Goal: Task Accomplishment & Management: Manage account settings

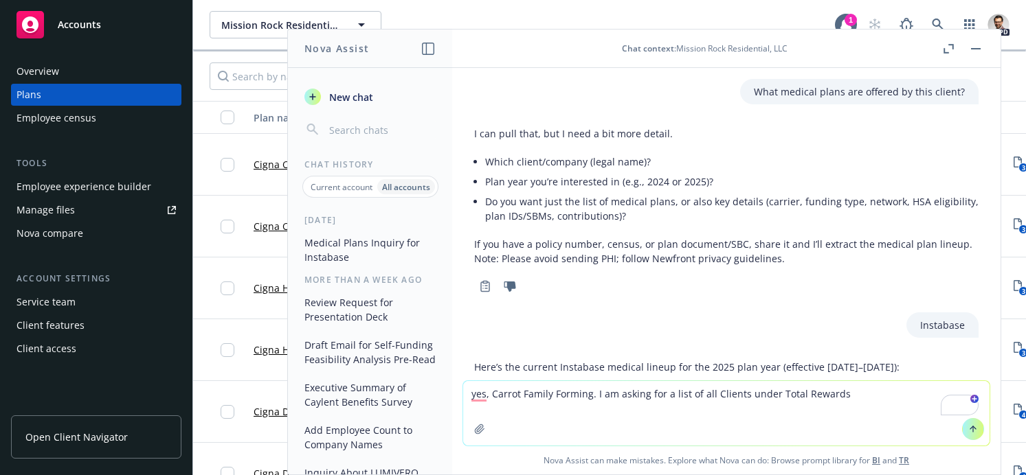
scroll to position [436, 0]
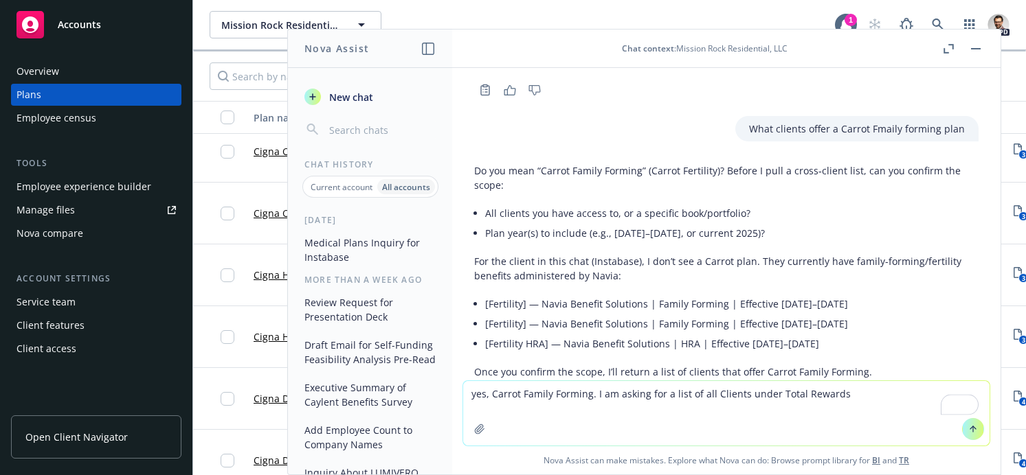
click at [493, 329] on div "Do you mean “Carrot Family Forming” (Carrot Fertility)? Before I pull a cross‑c…" at bounding box center [726, 271] width 504 height 227
drag, startPoint x: 717, startPoint y: 396, endPoint x: 714, endPoint y: 413, distance: 16.8
click at [717, 397] on textarea "Yes, Carrot Family Forming. I am asking for a list of all Clients under Total R…" at bounding box center [726, 413] width 526 height 65
drag, startPoint x: 849, startPoint y: 394, endPoint x: 860, endPoint y: 394, distance: 11.0
click at [853, 393] on textarea "Yes, Carrot Family Forming. I am asking for a list of all clients under Total R…" at bounding box center [726, 413] width 526 height 65
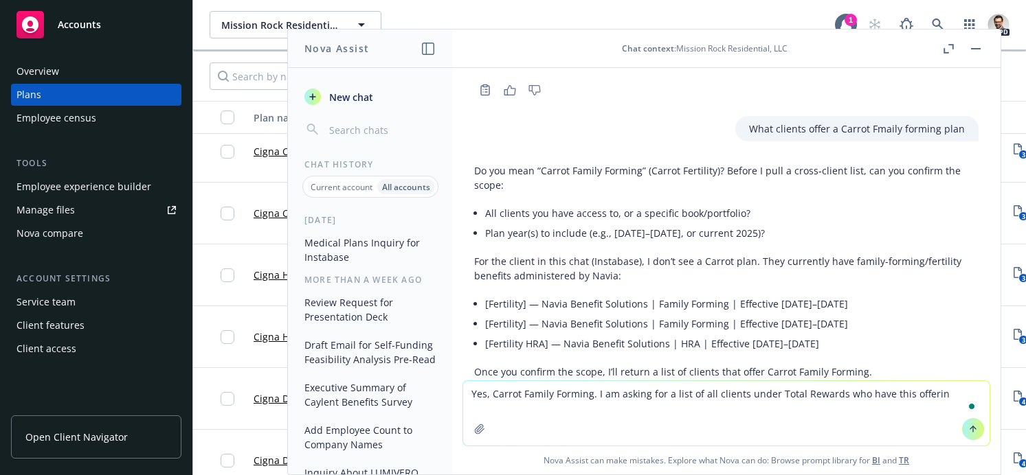
type textarea "Yes, Carrot Family Forming. I am asking for a list of all clients under Total R…"
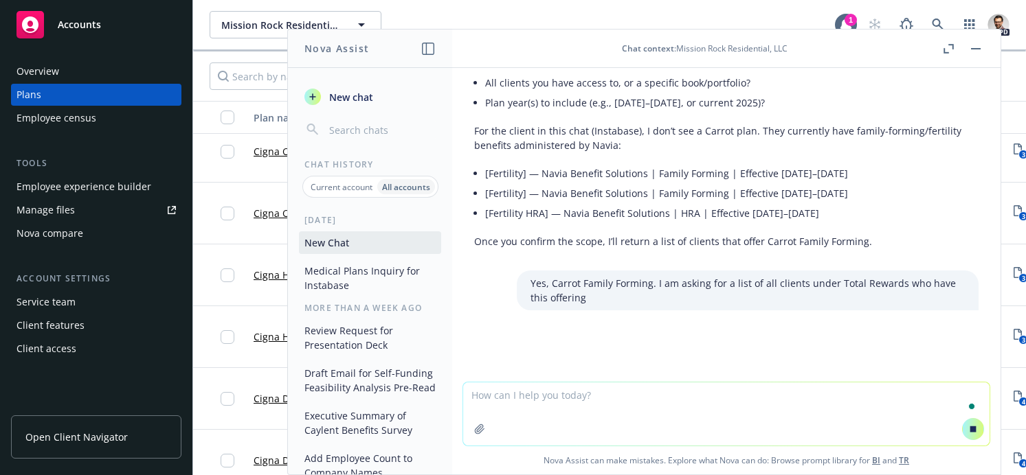
scroll to position [488, 0]
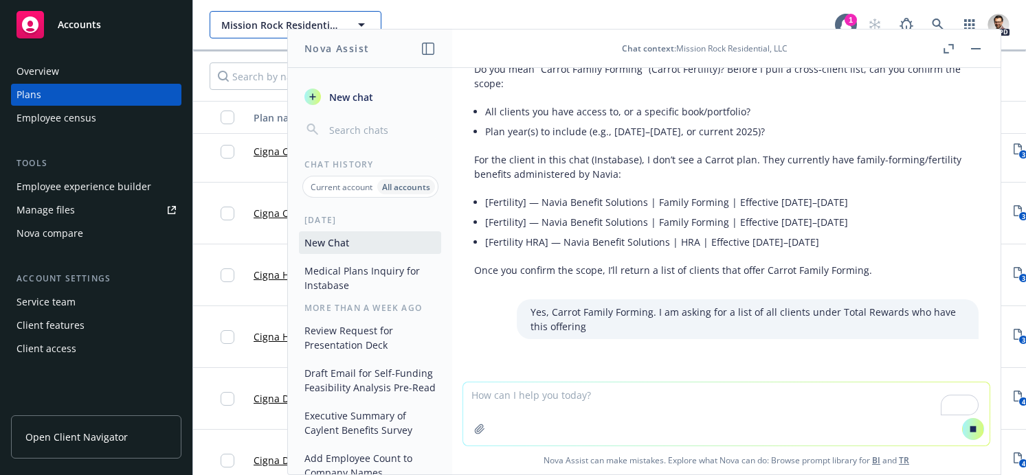
click at [240, 28] on span "Mission Rock Residential, LLC" at bounding box center [280, 25] width 119 height 14
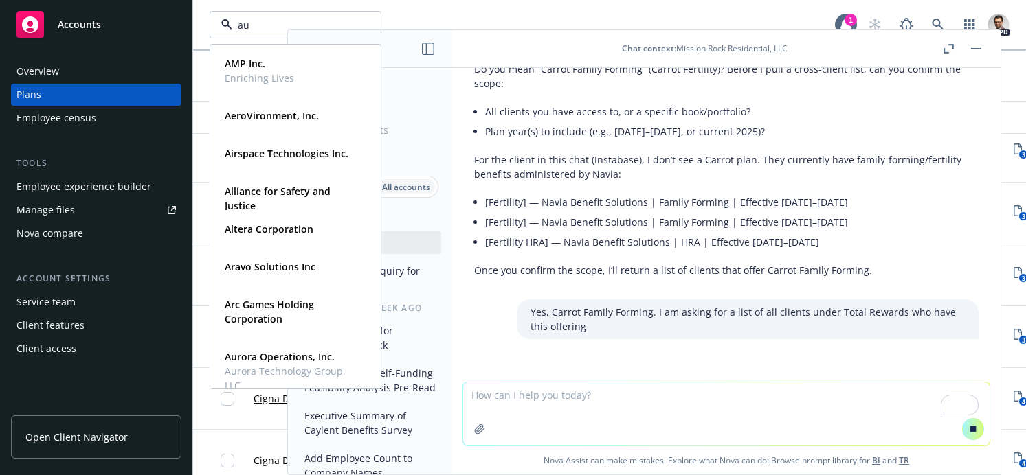
type input "aur"
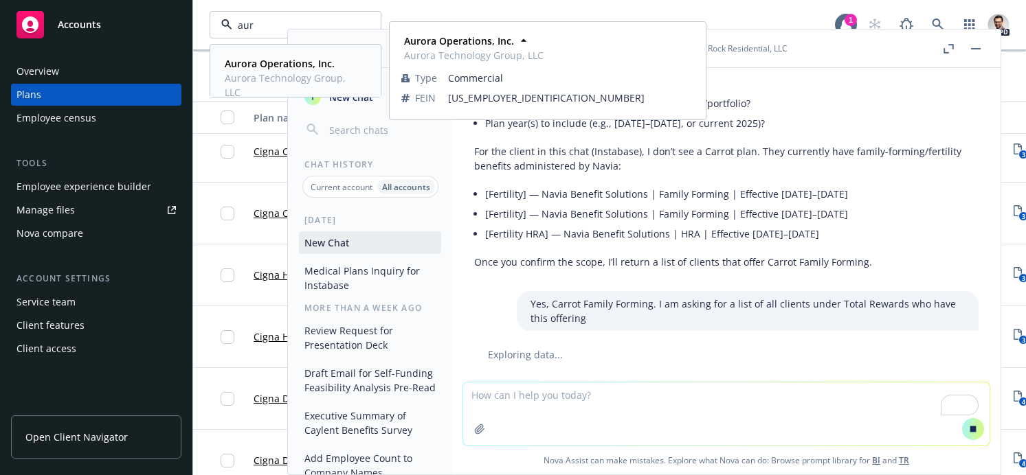
click at [265, 75] on span "Aurora Technology Group, LLC" at bounding box center [294, 85] width 139 height 29
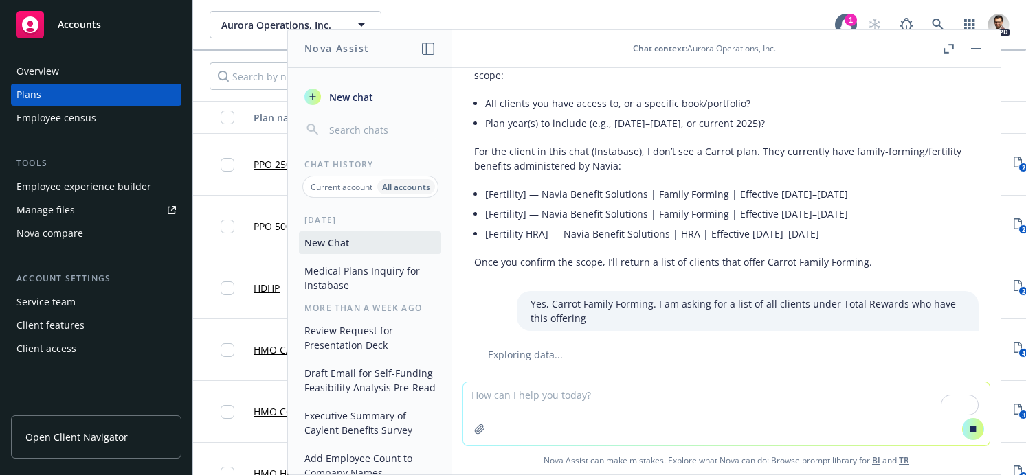
scroll to position [13, 0]
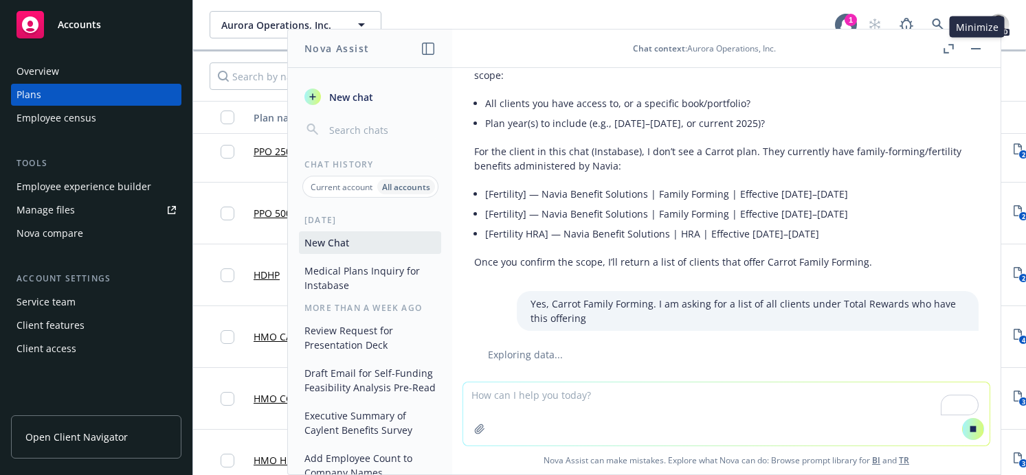
click at [972, 48] on rect "button" at bounding box center [976, 48] width 10 height 1
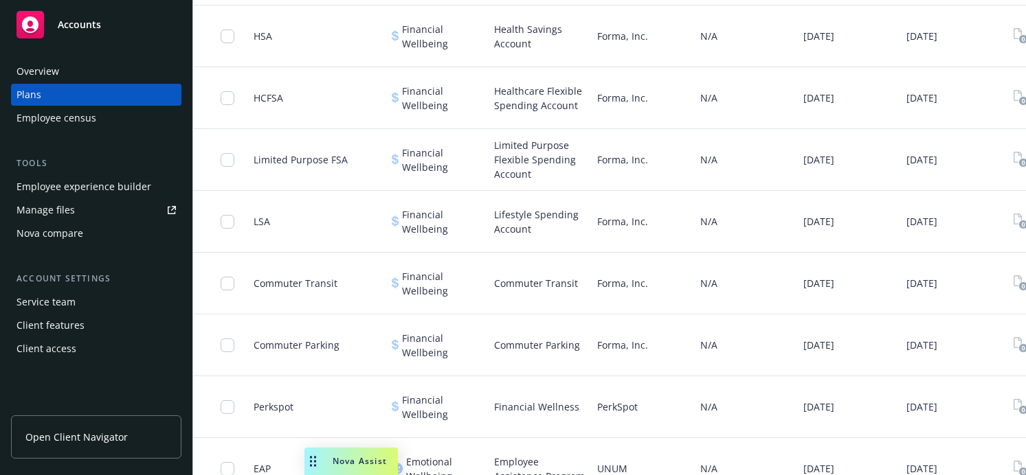
scroll to position [1366, 0]
drag, startPoint x: 262, startPoint y: 221, endPoint x: 271, endPoint y: 221, distance: 9.0
click at [262, 221] on span "LSA" at bounding box center [262, 221] width 16 height 14
drag, startPoint x: 271, startPoint y: 222, endPoint x: 94, endPoint y: 280, distance: 186.6
click at [235, 232] on div "LSA Financial Wellbeing Lifestyle Spending Account Forma, Inc. N/A 01/01/2025 0…" at bounding box center [650, 221] width 914 height 62
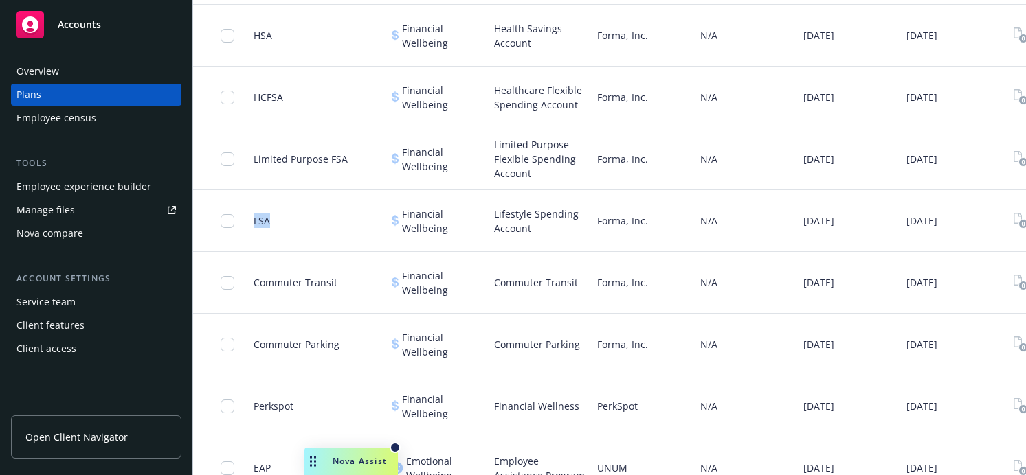
click at [381, 459] on span "Nova Assist" at bounding box center [360, 462] width 54 height 12
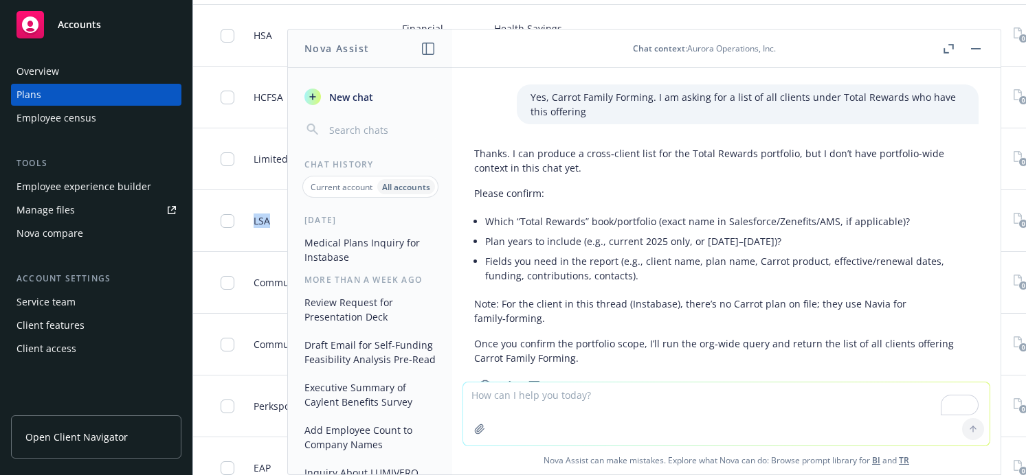
scroll to position [781, 0]
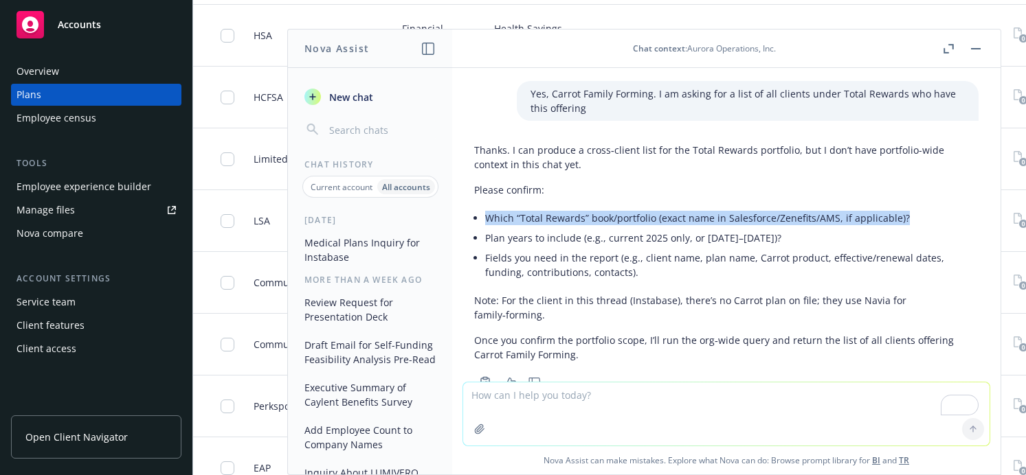
drag, startPoint x: 484, startPoint y: 186, endPoint x: 881, endPoint y: 191, distance: 397.2
click at [905, 188] on div "Thanks. I can produce a cross‑client list for the Total Rewards portfolio, but …" at bounding box center [726, 252] width 504 height 230
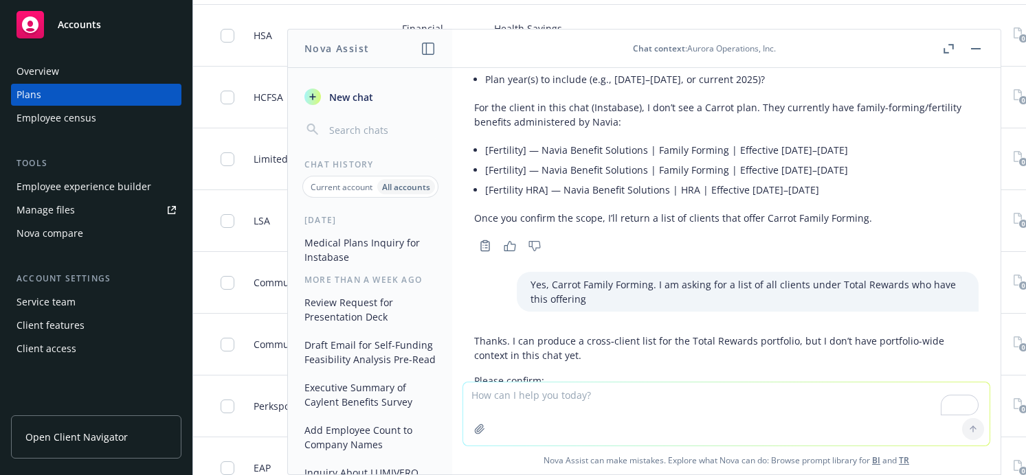
scroll to position [575, 0]
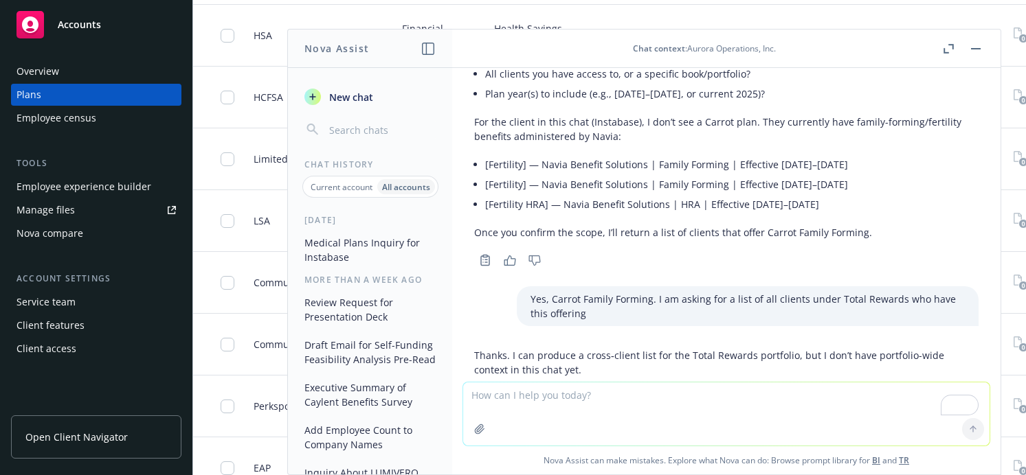
click at [943, 46] on icon "button" at bounding box center [948, 49] width 10 height 10
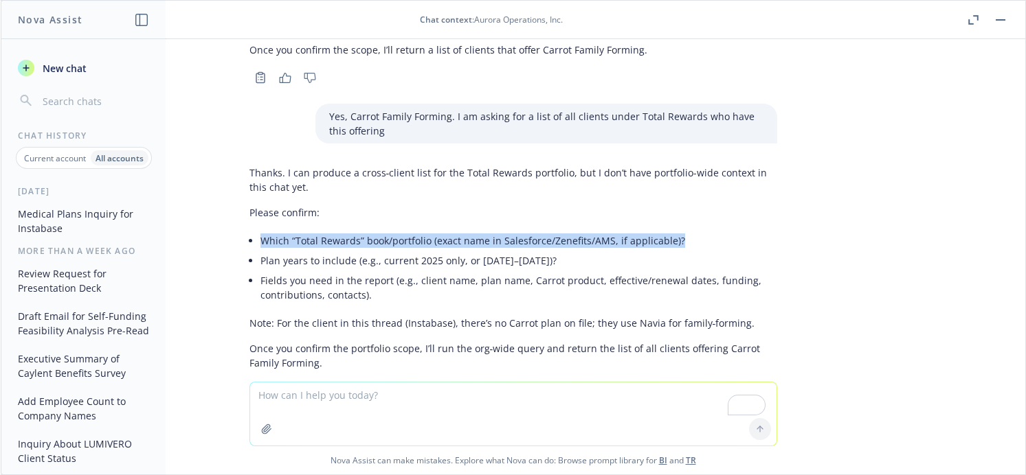
scroll to position [752, 0]
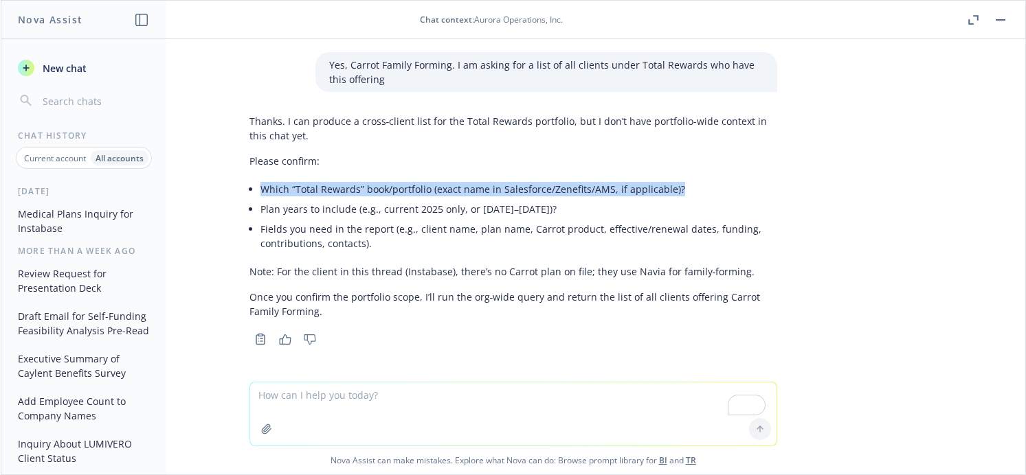
click at [973, 21] on icon "button" at bounding box center [973, 20] width 10 height 10
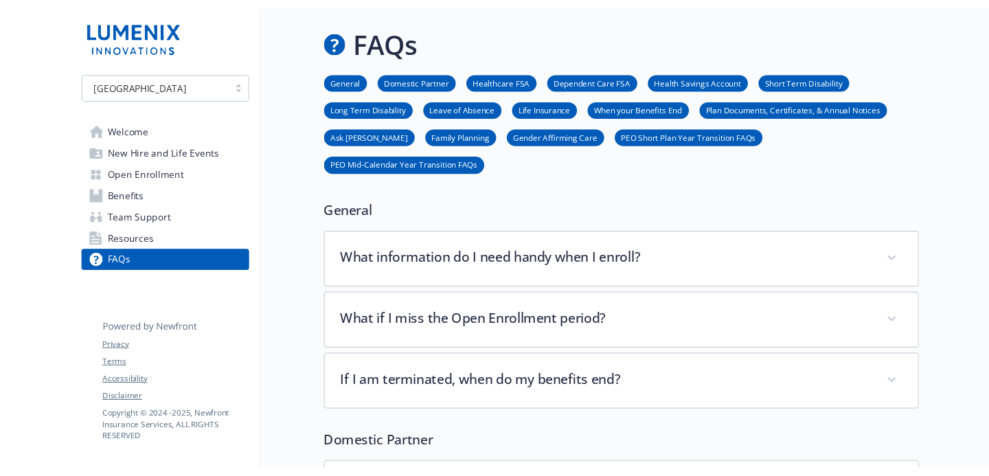
scroll to position [309, 0]
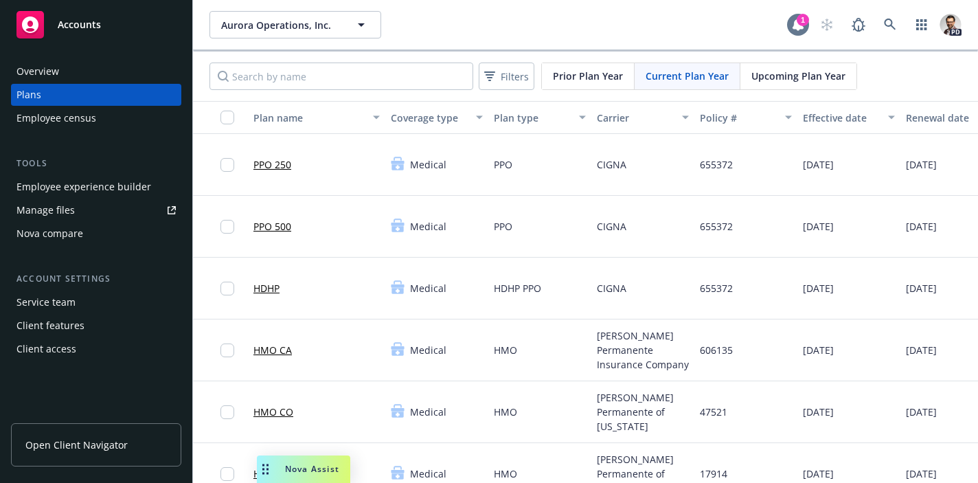
click at [798, 21] on div "1" at bounding box center [803, 20] width 12 height 12
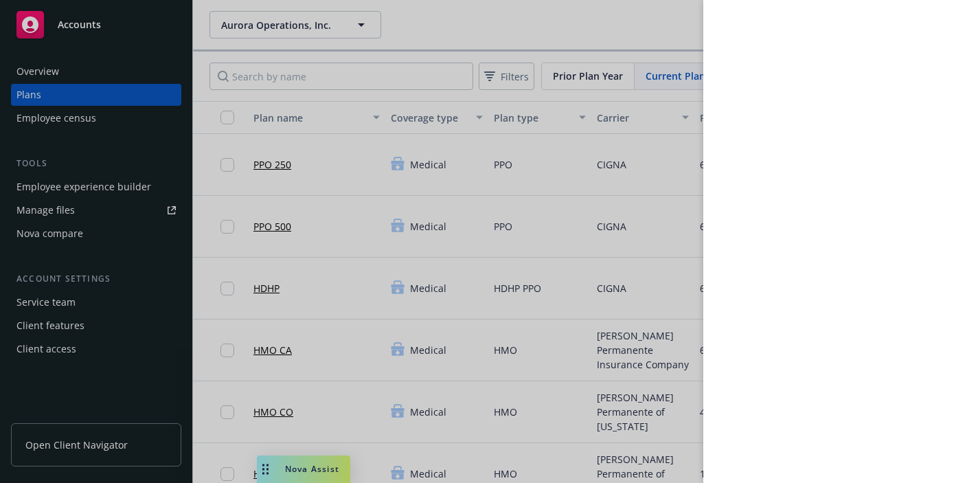
click at [482, 21] on div at bounding box center [489, 241] width 978 height 483
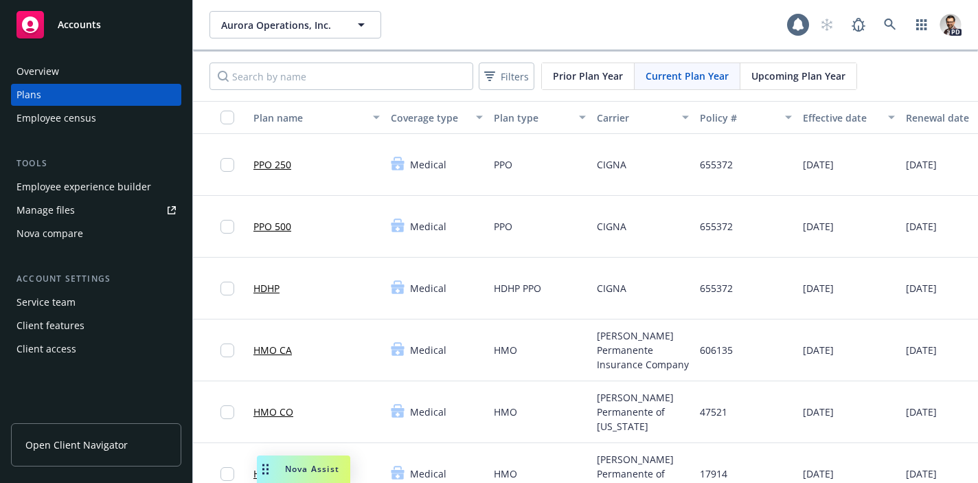
click at [280, 10] on div "Aurora Operations, Inc. Aurora Operations, Inc. 1 PD" at bounding box center [585, 24] width 785 height 49
click at [282, 24] on span "Aurora Operations, Inc." at bounding box center [280, 25] width 119 height 14
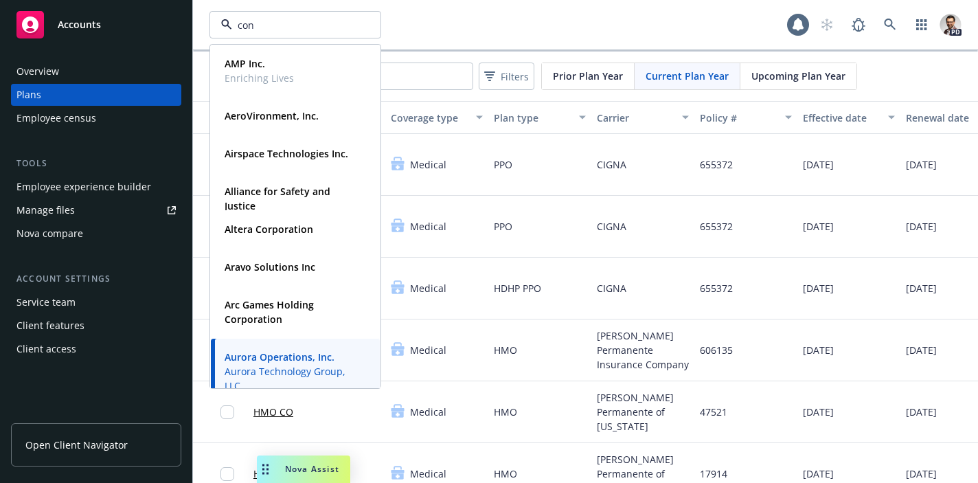
type input "conc"
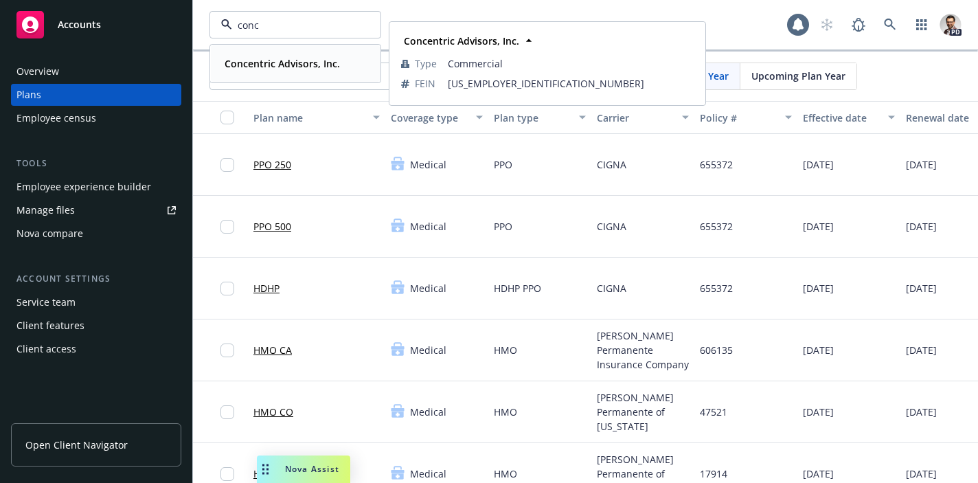
click at [283, 63] on strong "Concentric Advisors, Inc." at bounding box center [282, 63] width 115 height 13
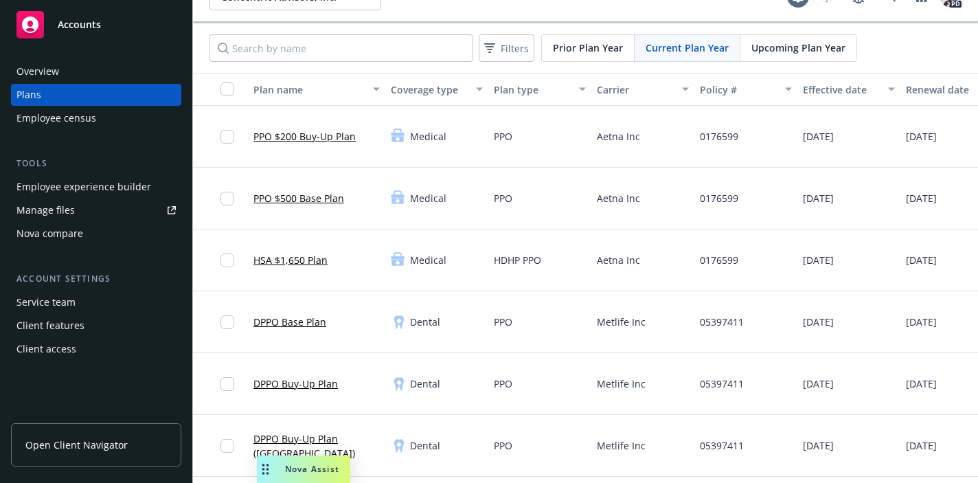
scroll to position [29, 0]
click at [76, 305] on div "Service team" at bounding box center [95, 302] width 159 height 22
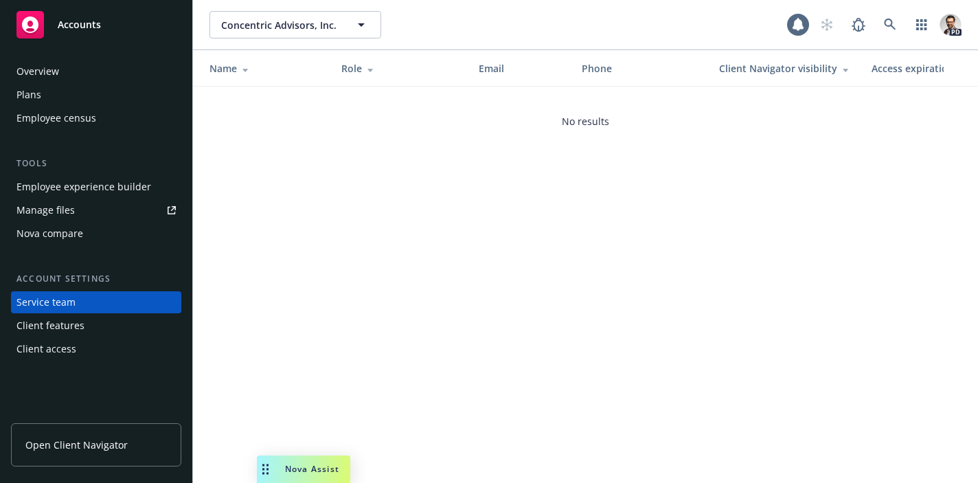
click at [77, 329] on div "Client features" at bounding box center [50, 326] width 68 height 22
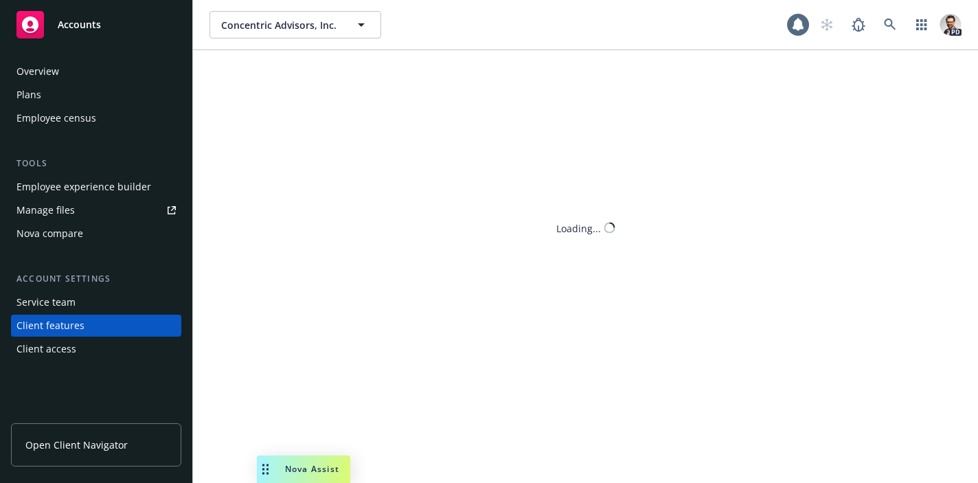
click at [78, 352] on div "Client access" at bounding box center [95, 349] width 159 height 22
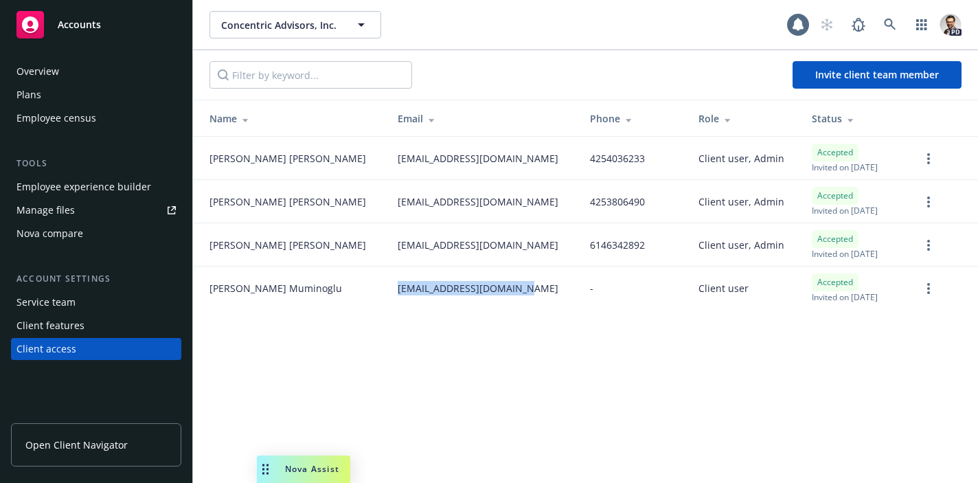
drag, startPoint x: 339, startPoint y: 291, endPoint x: 460, endPoint y: 290, distance: 121.6
click at [460, 290] on div "rmuminoglu@concentric.io" at bounding box center [483, 288] width 170 height 14
copy span "rmuminoglu@concentric.io"
click at [934, 289] on link "more" at bounding box center [929, 288] width 16 height 16
click at [634, 374] on div "Concentric Advisors, Inc. Concentric Advisors, Inc. 1 PD Invite client team mem…" at bounding box center [585, 241] width 785 height 483
